Goal: Check status

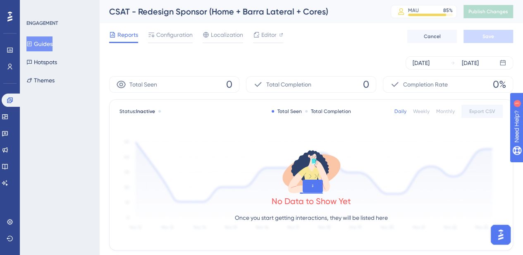
click at [12, 124] on div "Engagement Widgets Feedback Product Updates Knowledge Base AI Assistant" at bounding box center [10, 141] width 17 height 96
click at [8, 127] on link at bounding box center [5, 132] width 7 height 13
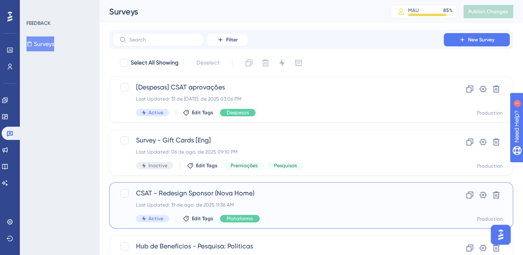
click at [208, 193] on span "CSAT - Redesign Sponsor (Nova Home)" at bounding box center [278, 193] width 284 height 10
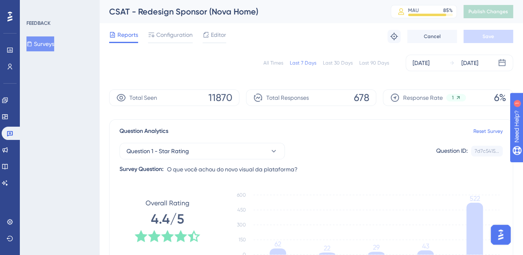
click at [279, 62] on div "All Times" at bounding box center [273, 63] width 20 height 7
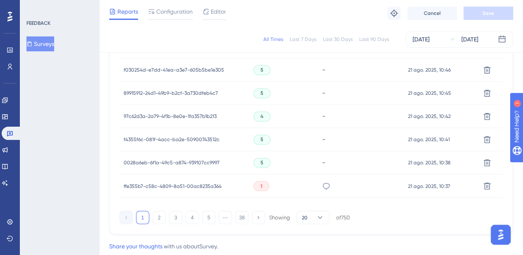
scroll to position [622, 0]
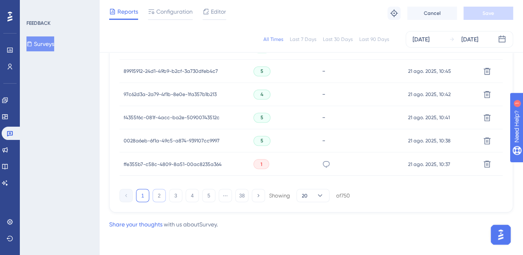
click at [157, 196] on button "2" at bounding box center [159, 194] width 13 height 13
click at [174, 195] on button "3" at bounding box center [175, 194] width 13 height 13
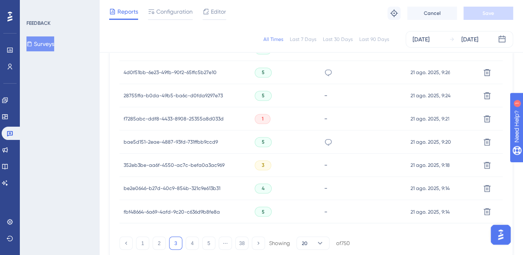
scroll to position [581, 0]
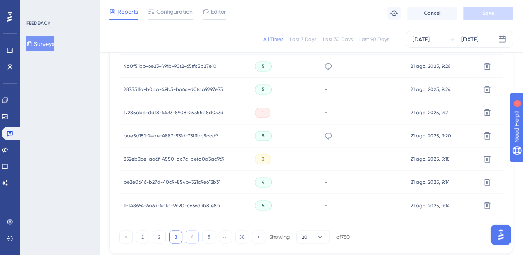
click at [196, 234] on button "4" at bounding box center [192, 236] width 13 height 13
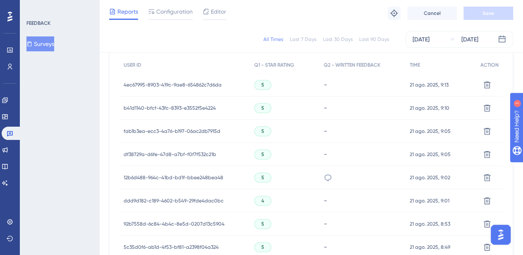
scroll to position [209, 0]
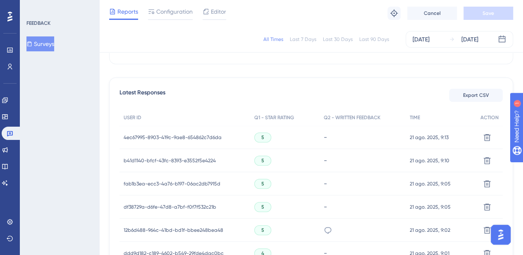
click at [426, 49] on div "All Times Last 7 Days Last 30 Days Last 90 Days [DATE] [DATE]" at bounding box center [311, 39] width 424 height 26
click at [427, 42] on div "[DATE]" at bounding box center [421, 39] width 17 height 10
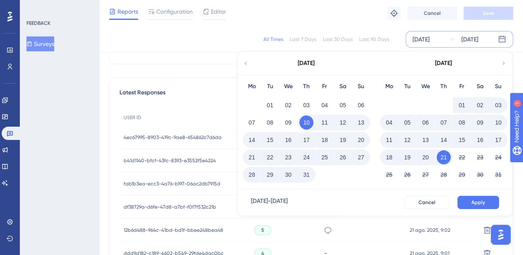
click at [413, 157] on button "19" at bounding box center [407, 157] width 14 height 14
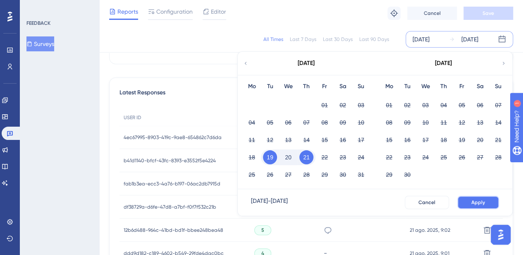
click at [487, 199] on button "Apply" at bounding box center [478, 202] width 42 height 13
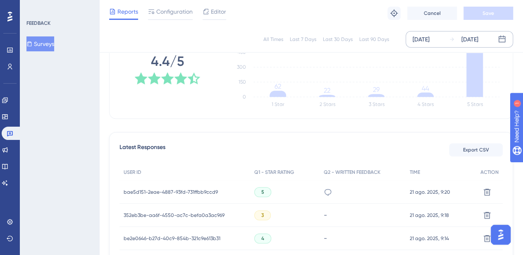
scroll to position [165, 0]
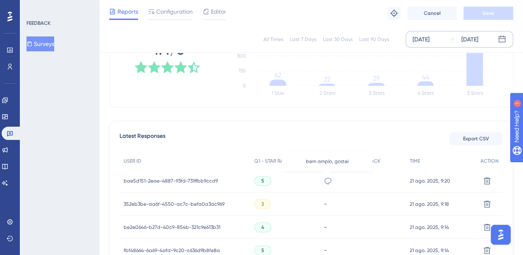
click at [324, 180] on icon at bounding box center [328, 181] width 8 height 8
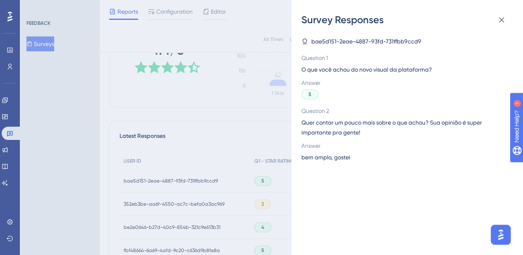
click at [259, 120] on div "Survey Responses bae5d151-2eae-4887-93fd-731ffbb9ccd9 Question 1 O que você ach…" at bounding box center [261, 127] width 523 height 255
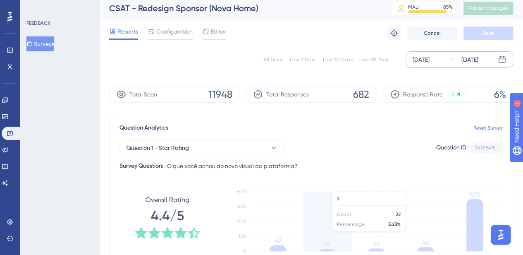
scroll to position [0, 0]
